Goal: Information Seeking & Learning: Learn about a topic

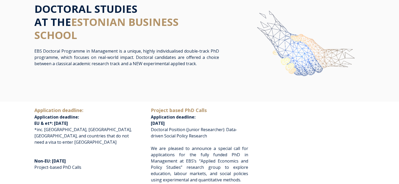
scroll to position [52, 0]
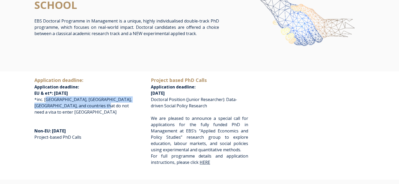
drag, startPoint x: 48, startPoint y: 101, endPoint x: 93, endPoint y: 108, distance: 45.5
click at [93, 108] on p "Application deadline: Application deadline: EU & et*: [DATE] *inc. [GEOGRAPHIC_…" at bounding box center [82, 96] width 97 height 39
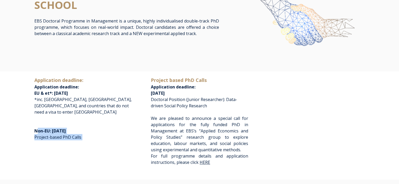
drag, startPoint x: 80, startPoint y: 134, endPoint x: 37, endPoint y: 124, distance: 44.1
click at [37, 124] on p "Non-EU: May 1st, 2026 Project-based PhD Calls" at bounding box center [82, 134] width 97 height 25
drag, startPoint x: 51, startPoint y: 135, endPoint x: 63, endPoint y: 135, distance: 12.1
click at [51, 135] on p "Non-EU: May 1st, 2026 Project-based PhD Calls" at bounding box center [82, 134] width 97 height 25
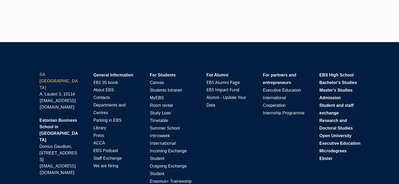
scroll to position [1198, 0]
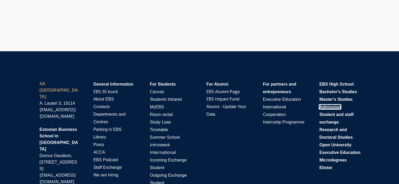
click at [325, 107] on span "Admission" at bounding box center [329, 107] width 21 height 4
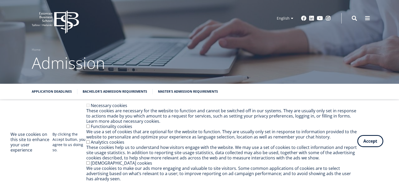
click at [368, 142] on button "Accept" at bounding box center [370, 141] width 26 height 12
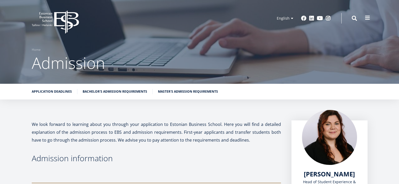
click at [366, 23] on div "EBS Logo Created with Sketch. Kasutaja konto menüü Log in Estonian Estonian Eng…" at bounding box center [199, 18] width 377 height 16
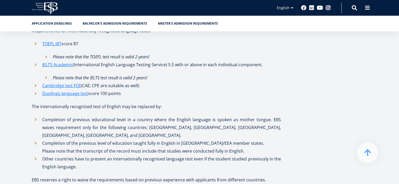
scroll to position [1887, 0]
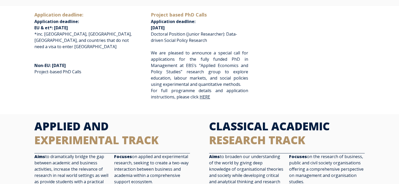
scroll to position [131, 0]
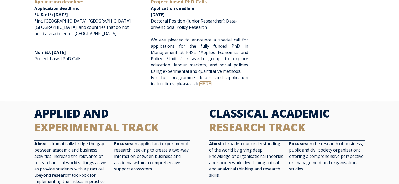
click at [205, 84] on link "HERE" at bounding box center [205, 84] width 12 height 4
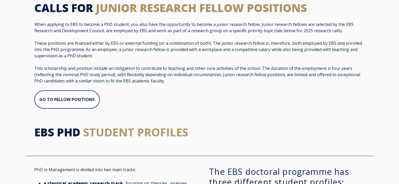
scroll to position [366, 0]
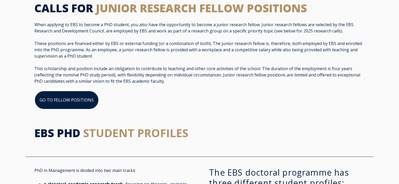
click at [73, 94] on link "GO TO FELLOW POSITIONS" at bounding box center [66, 100] width 64 height 19
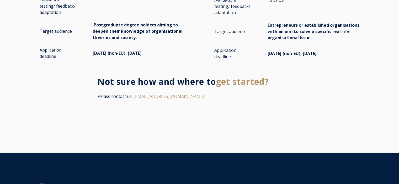
scroll to position [1100, 0]
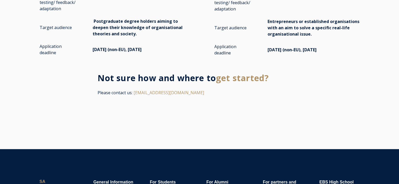
click at [227, 72] on span "get started?" at bounding box center [242, 77] width 53 height 11
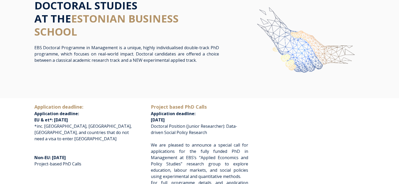
scroll to position [0, 0]
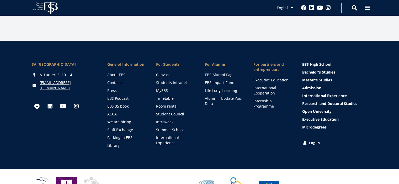
scroll to position [402, 0]
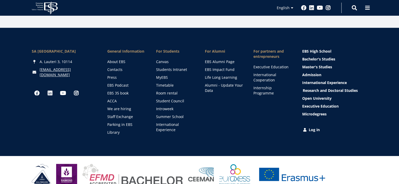
click at [315, 88] on link "Research and Doctoral Studies" at bounding box center [334, 90] width 65 height 5
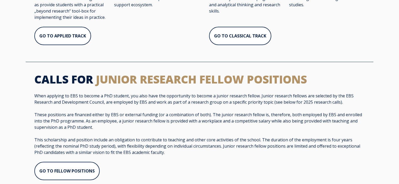
scroll to position [341, 0]
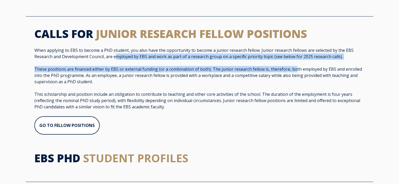
drag, startPoint x: 115, startPoint y: 57, endPoint x: 293, endPoint y: 61, distance: 178.5
click at [293, 61] on span "When applying to EBS to become a PhD student, you also have the opportunity to …" at bounding box center [199, 78] width 330 height 63
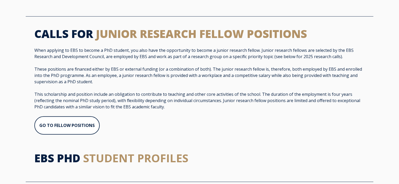
click at [112, 77] on p "These positions are financed either by EBS or external funding (or a combinatio…" at bounding box center [199, 75] width 330 height 19
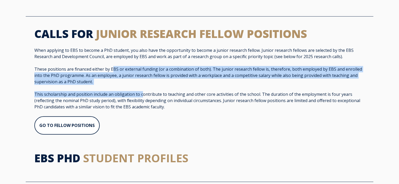
drag, startPoint x: 112, startPoint y: 68, endPoint x: 140, endPoint y: 89, distance: 35.5
click at [140, 89] on span "When applying to EBS to become a PhD student, you also have the opportunity to …" at bounding box center [199, 78] width 330 height 63
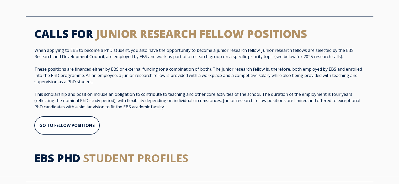
click at [130, 99] on p "This scholarship and position include an obligation to contribute to teaching a…" at bounding box center [199, 100] width 330 height 19
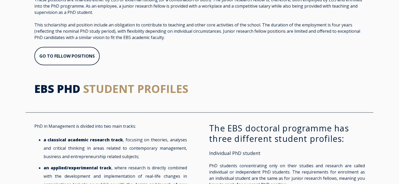
scroll to position [419, 0]
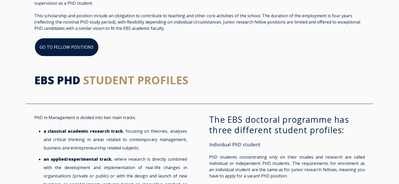
click at [67, 42] on link "GO TO FELLOW POSITIONS" at bounding box center [66, 47] width 64 height 19
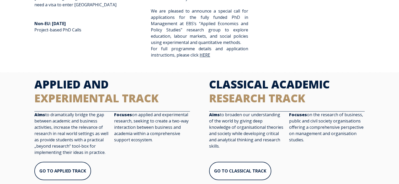
scroll to position [236, 0]
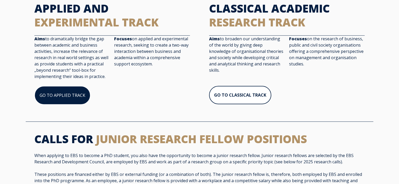
click at [75, 97] on link "GO TO APPLIED TRACK" at bounding box center [62, 95] width 56 height 19
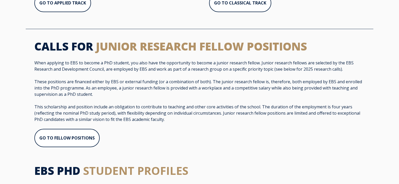
scroll to position [367, 0]
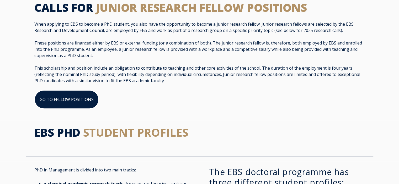
click at [72, 97] on link "GO TO FELLOW POSITIONS" at bounding box center [66, 99] width 64 height 19
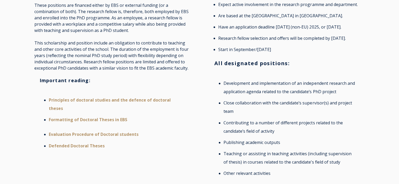
scroll to position [210, 0]
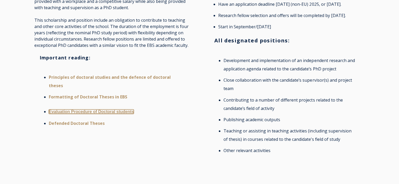
click at [94, 111] on link "Evaluation Procedure of Doctoral students" at bounding box center [91, 112] width 85 height 4
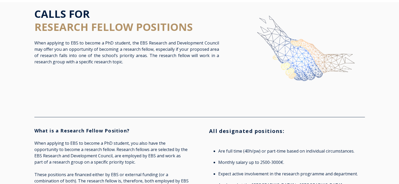
scroll to position [0, 0]
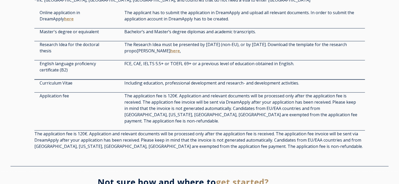
scroll to position [1441, 0]
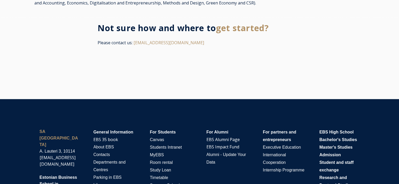
scroll to position [1022, 0]
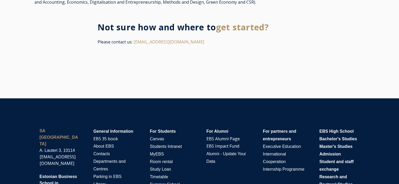
click at [242, 22] on span "get started?" at bounding box center [242, 26] width 53 height 11
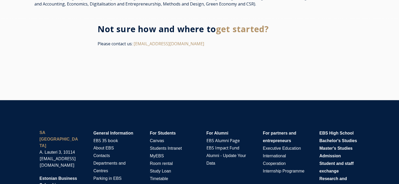
scroll to position [1098, 0]
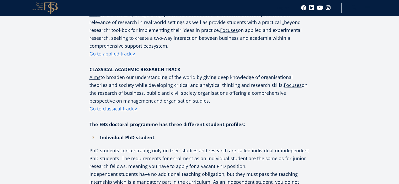
scroll to position [419, 0]
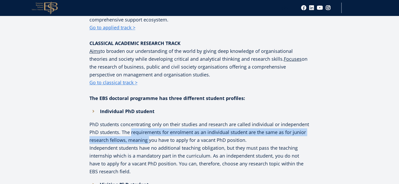
drag, startPoint x: 130, startPoint y: 126, endPoint x: 149, endPoint y: 134, distance: 20.0
click at [149, 134] on p "PhD students concentrating only on their studies and research are called indivi…" at bounding box center [199, 133] width 220 height 24
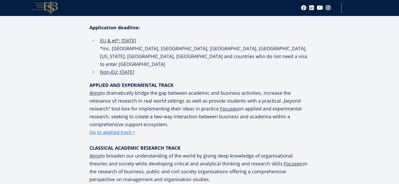
scroll to position [341, 0]
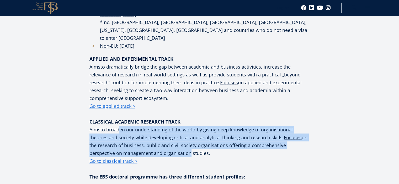
drag, startPoint x: 116, startPoint y: 121, endPoint x: 160, endPoint y: 144, distance: 49.8
click at [160, 144] on p "CLASSICAL ACADEMIC RESEARCH TRACK Aims to broaden our understanding of the worl…" at bounding box center [199, 141] width 220 height 47
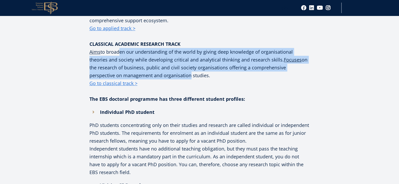
scroll to position [419, 0]
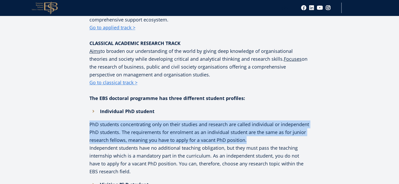
drag, startPoint x: 90, startPoint y: 116, endPoint x: 247, endPoint y: 130, distance: 157.8
click at [247, 130] on p "PhD students concentrating only on their studies and research are called indivi…" at bounding box center [199, 133] width 220 height 24
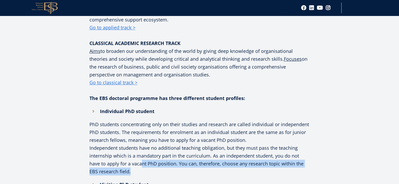
drag, startPoint x: 129, startPoint y: 156, endPoint x: 151, endPoint y: 162, distance: 22.8
click at [151, 162] on p "Independent students have no additional teaching obligation, but they must pass…" at bounding box center [199, 159] width 220 height 31
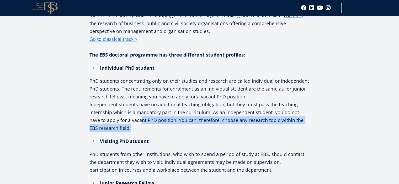
scroll to position [498, 0]
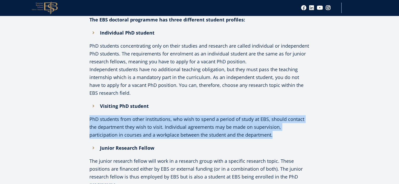
drag, startPoint x: 89, startPoint y: 110, endPoint x: 262, endPoint y: 124, distance: 173.5
click at [262, 124] on div "Facebook Linkedin Email EBS Doctoral Programme in Management is a unique, highl…" at bounding box center [200, 68] width 278 height 645
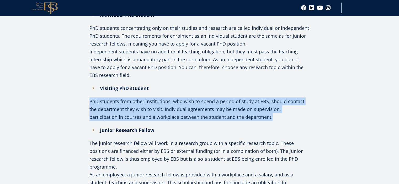
scroll to position [550, 0]
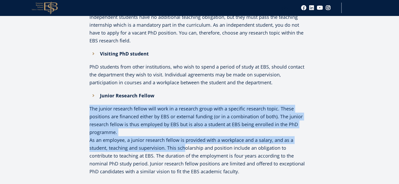
drag, startPoint x: 83, startPoint y: 100, endPoint x: 183, endPoint y: 137, distance: 107.0
click at [183, 137] on div "Facebook Linkedin Email EBS Doctoral Programme in Management is a unique, highl…" at bounding box center [200, 15] width 278 height 645
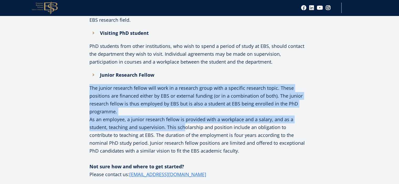
scroll to position [603, 0]
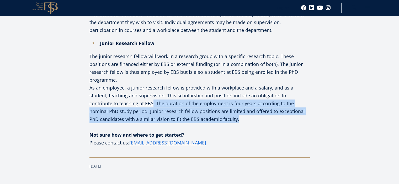
drag, startPoint x: 128, startPoint y: 95, endPoint x: 207, endPoint y: 110, distance: 80.2
click at [207, 110] on p "As an employee, a junior research fellow is provided with a workplace and a sal…" at bounding box center [199, 103] width 220 height 39
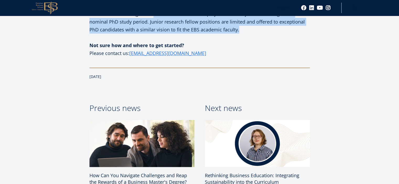
scroll to position [629, 0]
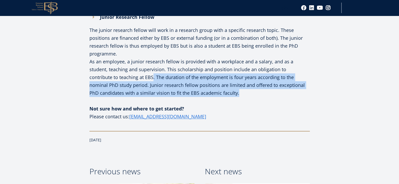
click at [161, 80] on p "As an employee, a junior research fellow is provided with a workplace and a sal…" at bounding box center [199, 77] width 220 height 39
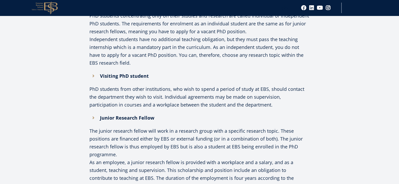
scroll to position [576, 0]
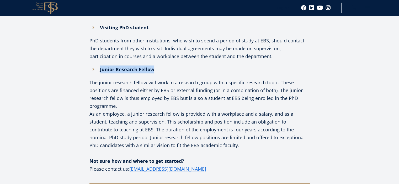
drag, startPoint x: 157, startPoint y: 63, endPoint x: 99, endPoint y: 62, distance: 58.2
click at [99, 66] on li "Junior Research Fellow" at bounding box center [199, 70] width 220 height 8
copy strong "Junior Research Fellow"
